Goal: Task Accomplishment & Management: Use online tool/utility

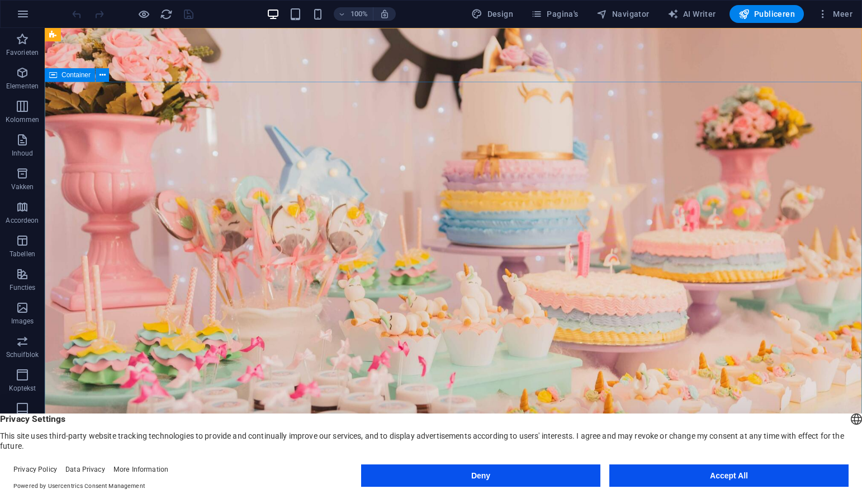
click at [69, 78] on div "Container" at bounding box center [70, 74] width 50 height 13
click at [458, 32] on div "+" at bounding box center [453, 34] width 22 height 10
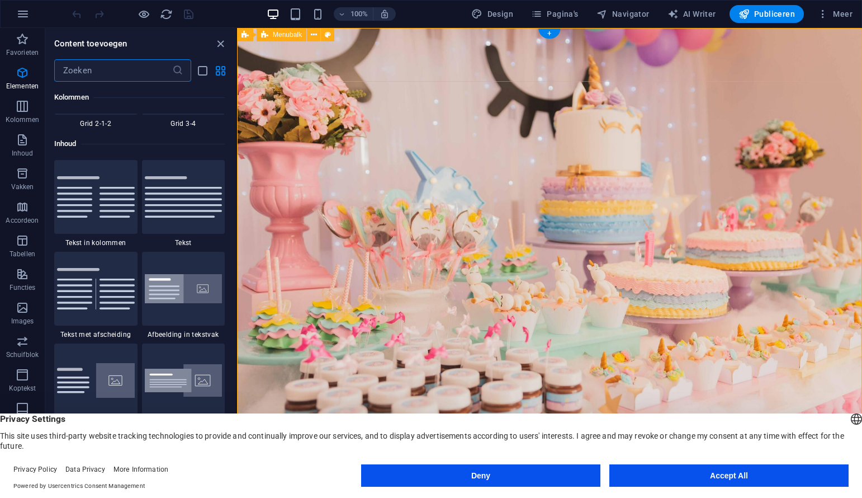
scroll to position [1956, 0]
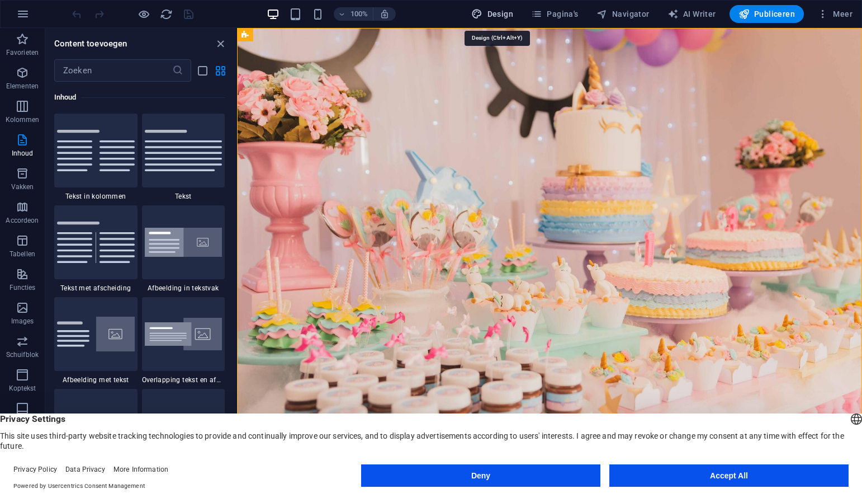
click at [507, 11] on span "Design" at bounding box center [492, 13] width 42 height 11
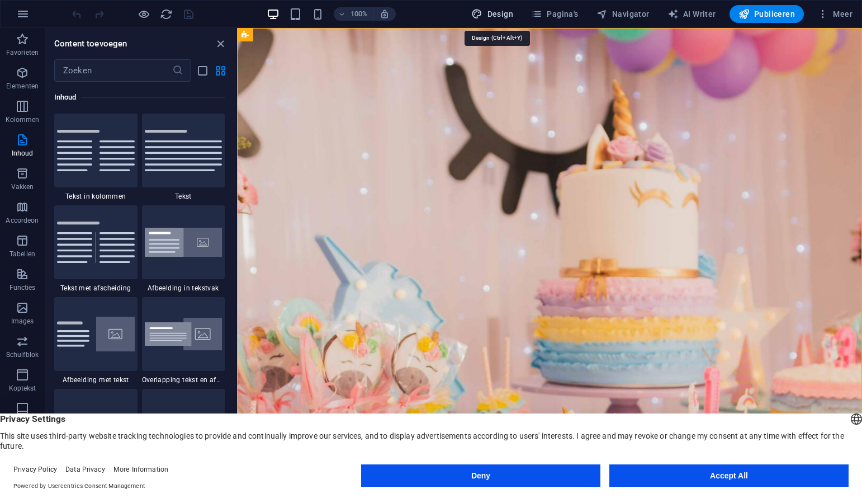
select select "px"
select select "200"
select select "px"
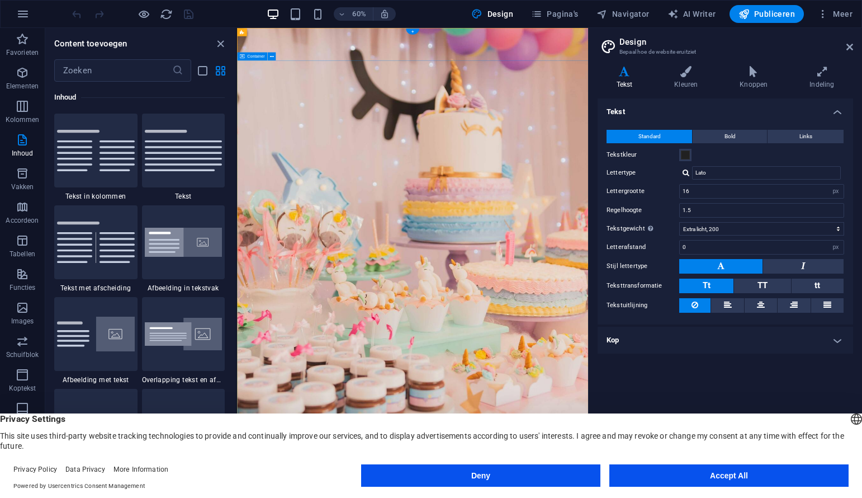
drag, startPoint x: 849, startPoint y: 47, endPoint x: 612, endPoint y: 18, distance: 238.8
click at [849, 47] on icon at bounding box center [849, 46] width 7 height 9
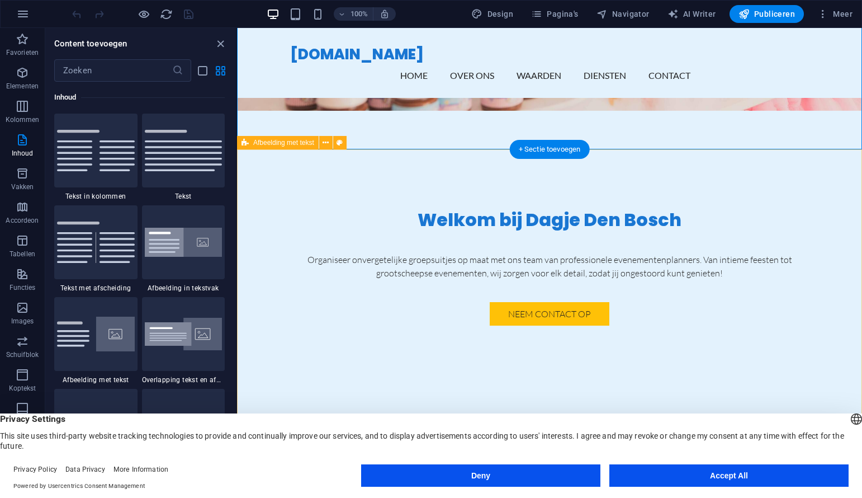
scroll to position [342, 0]
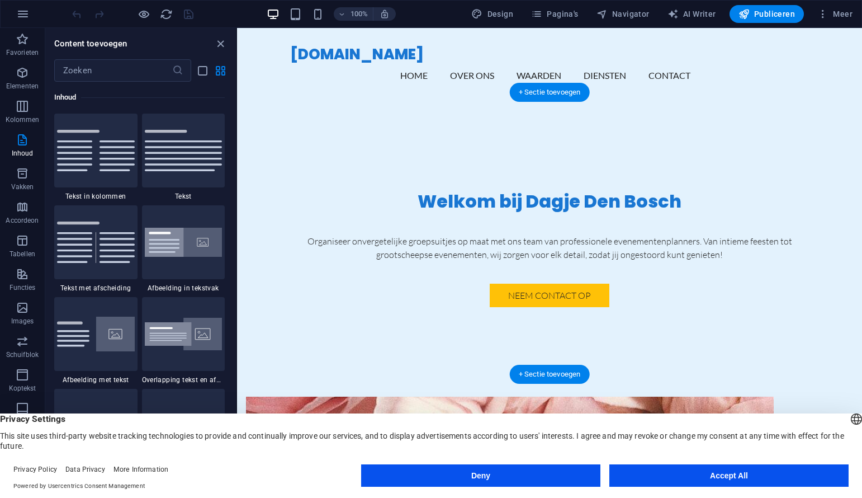
click at [439, 396] on figure at bounding box center [510, 492] width 528 height 192
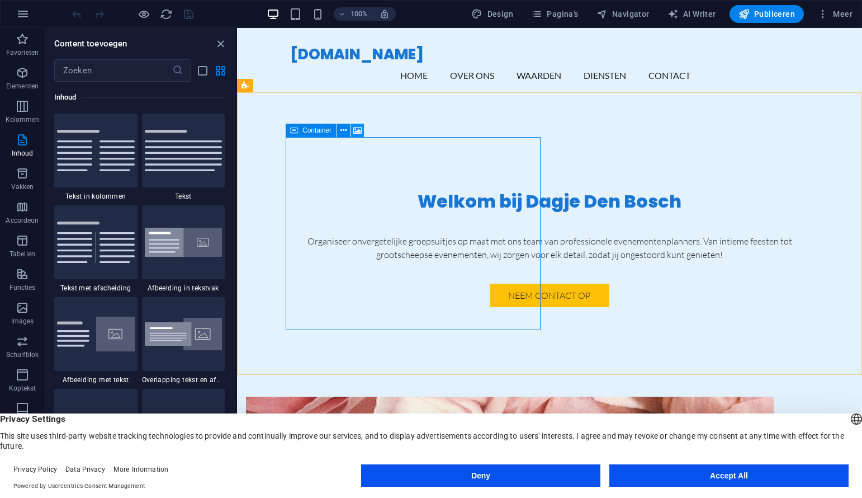
click at [356, 131] on icon at bounding box center [357, 131] width 8 height 12
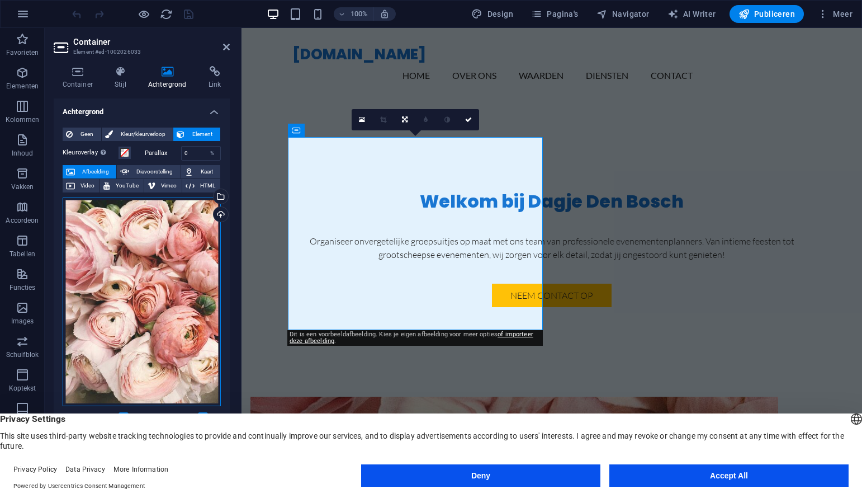
click at [144, 264] on div "Sleep bestanden hierheen, klik om bestanden te kiezen of selecteer bestanden ui…" at bounding box center [142, 301] width 158 height 209
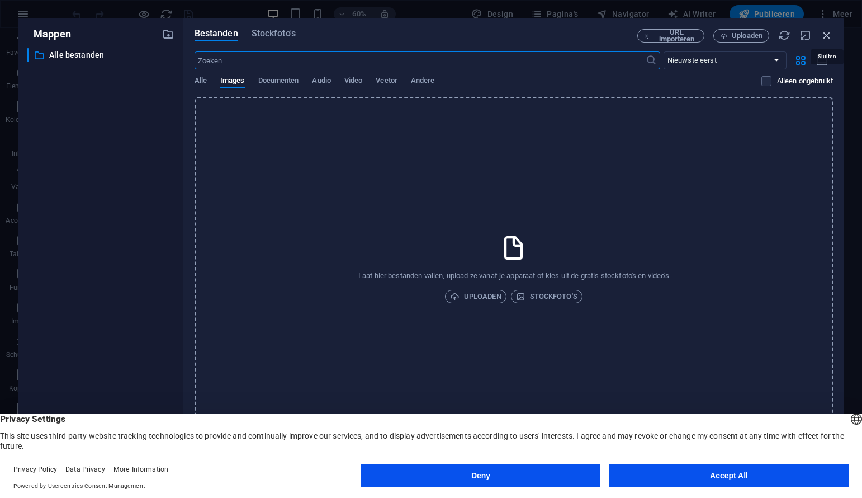
click at [826, 33] on icon "button" at bounding box center [827, 35] width 12 height 12
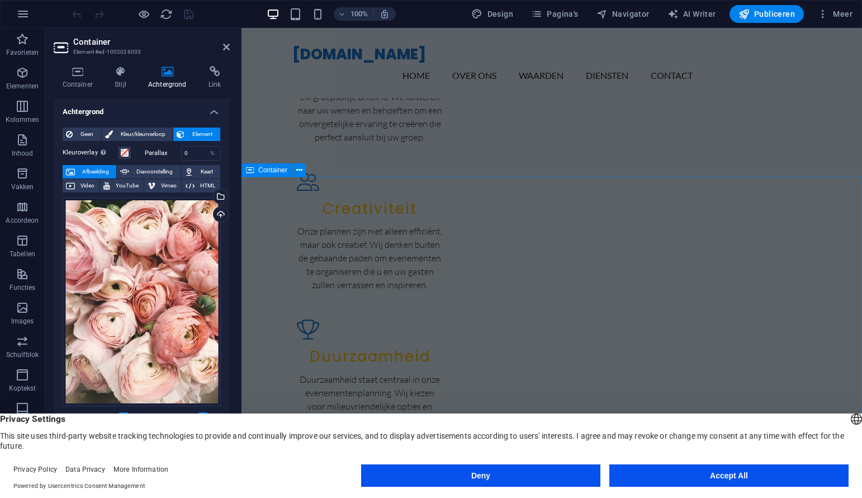
scroll to position [1613, 0]
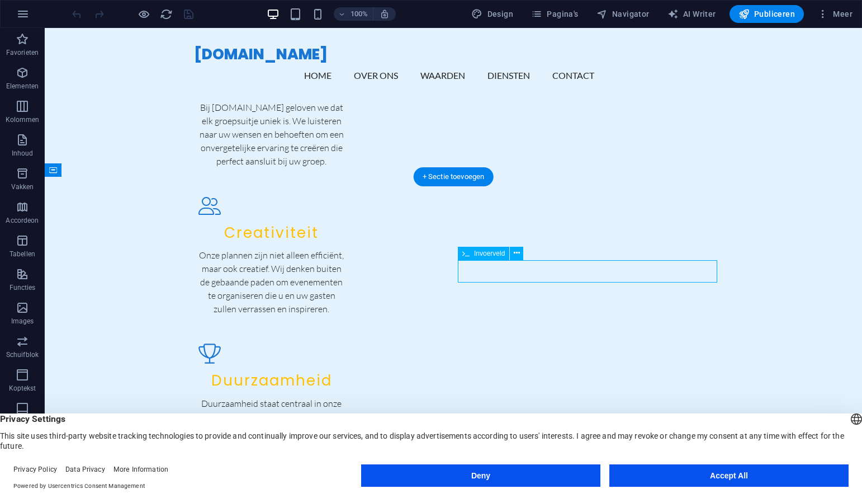
click at [515, 253] on icon at bounding box center [517, 253] width 6 height 12
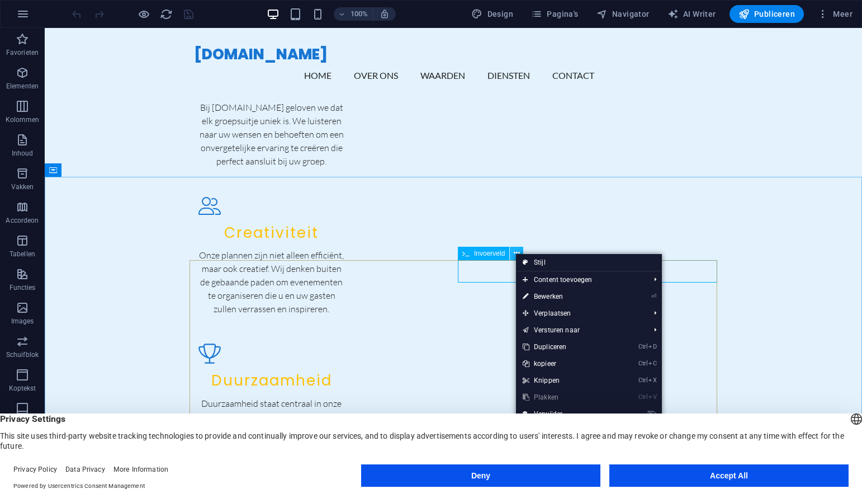
click at [514, 253] on icon at bounding box center [517, 253] width 6 height 12
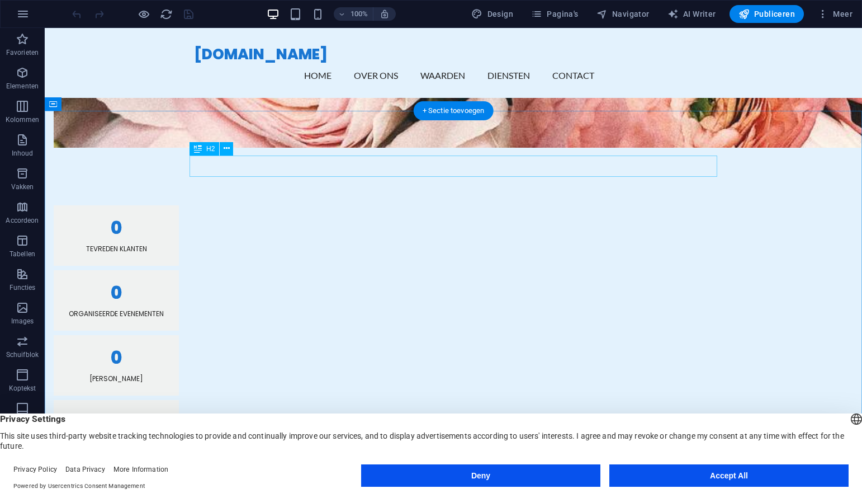
scroll to position [815, 0]
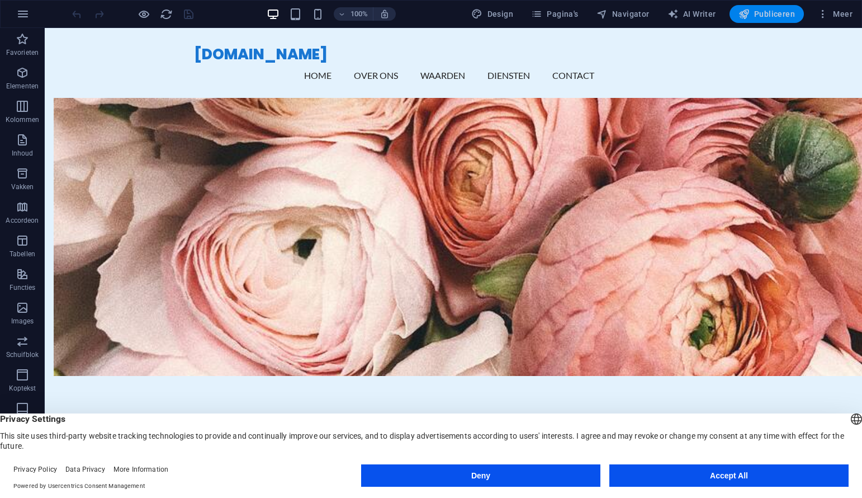
click at [765, 21] on button "Publiceren" at bounding box center [767, 14] width 74 height 18
